Goal: Find specific page/section

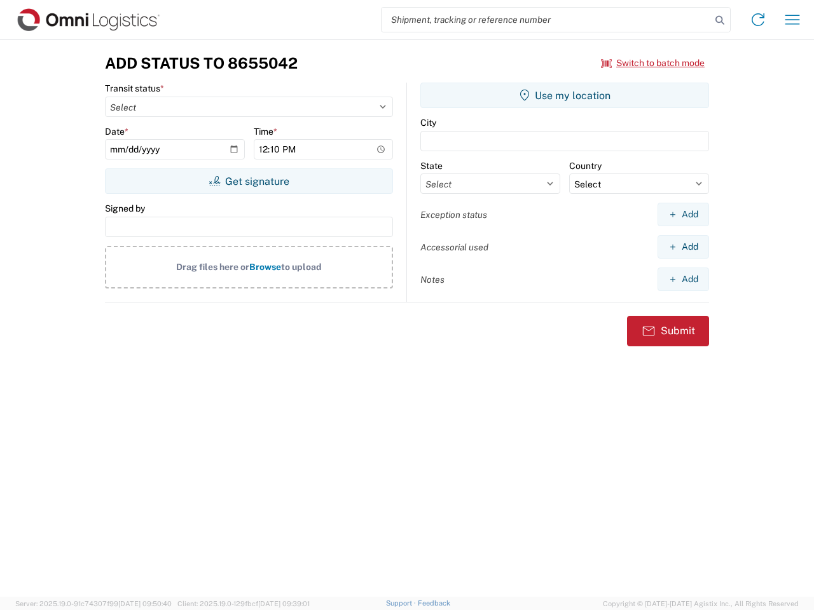
click at [546, 20] on input "search" at bounding box center [546, 20] width 329 height 24
click at [720, 20] on icon at bounding box center [720, 20] width 18 height 18
click at [758, 20] on icon at bounding box center [758, 20] width 20 height 20
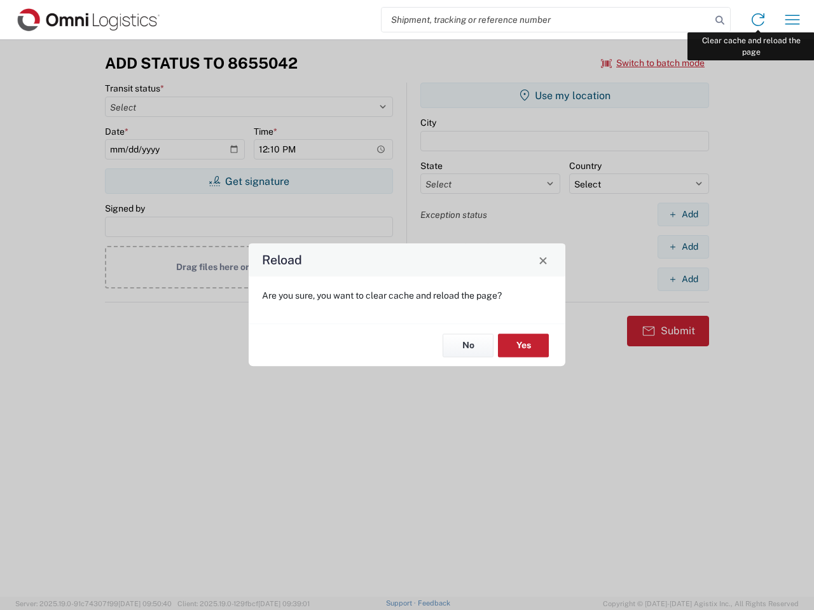
click at [792, 20] on div "Reload Are you sure, you want to clear cache and reload the page? No Yes" at bounding box center [407, 305] width 814 height 610
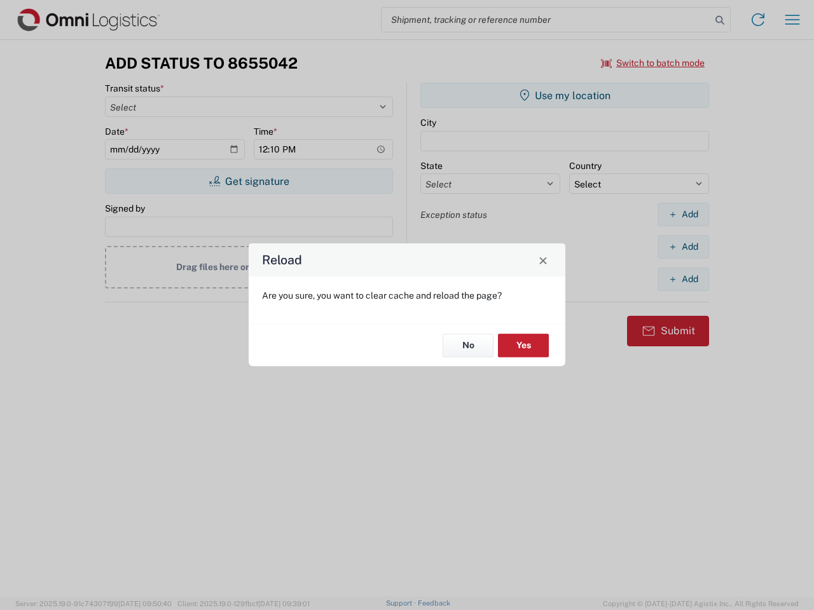
click at [653, 63] on div "Reload Are you sure, you want to clear cache and reload the page? No Yes" at bounding box center [407, 305] width 814 height 610
click at [249, 181] on div "Reload Are you sure, you want to clear cache and reload the page? No Yes" at bounding box center [407, 305] width 814 height 610
click at [565, 95] on div "Reload Are you sure, you want to clear cache and reload the page? No Yes" at bounding box center [407, 305] width 814 height 610
click at [683, 214] on div "Reload Are you sure, you want to clear cache and reload the page? No Yes" at bounding box center [407, 305] width 814 height 610
click at [683, 247] on div "Reload Are you sure, you want to clear cache and reload the page? No Yes" at bounding box center [407, 305] width 814 height 610
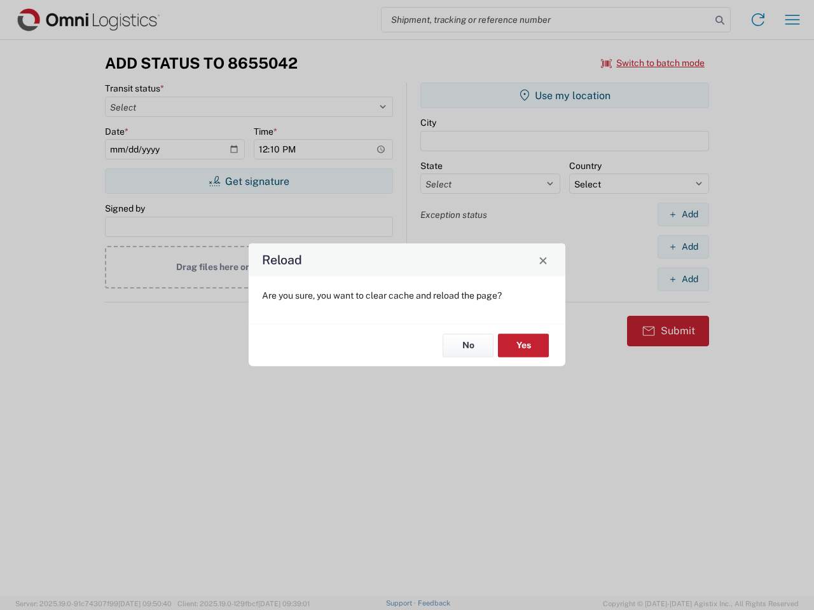
click at [683, 279] on div "Reload Are you sure, you want to clear cache and reload the page? No Yes" at bounding box center [407, 305] width 814 height 610
